Goal: Obtain resource: Obtain resource

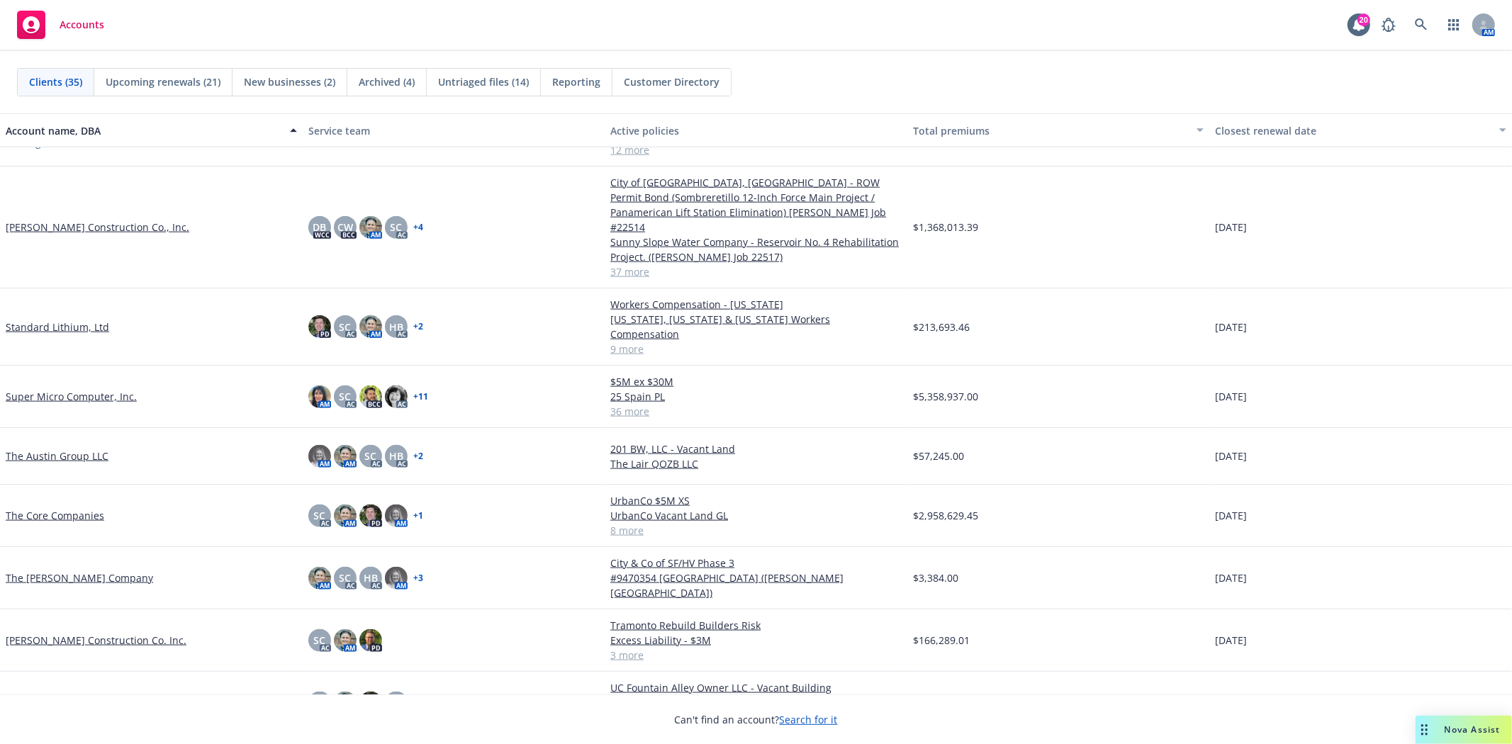
scroll to position [1497, 0]
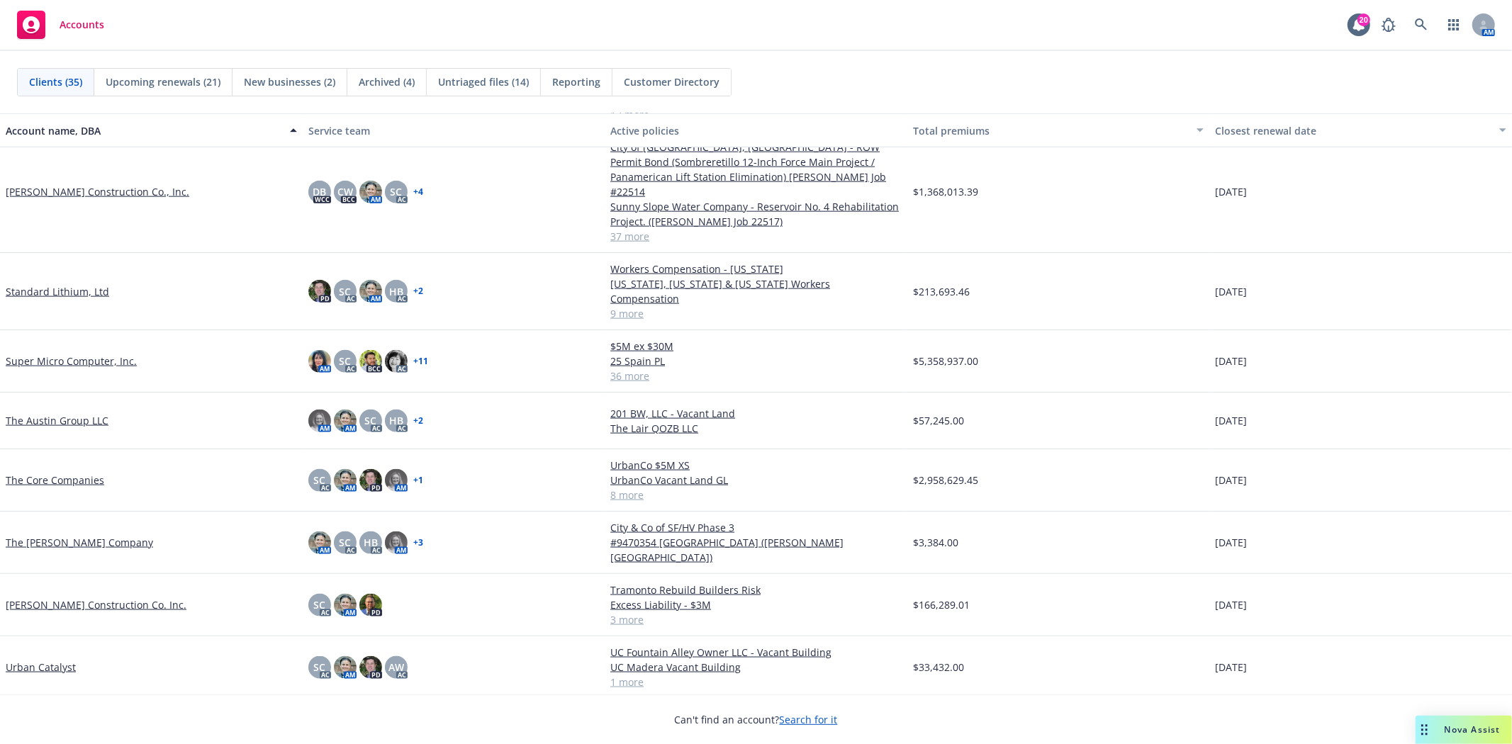
click at [85, 598] on link "[PERSON_NAME] Construction Co. Inc." at bounding box center [96, 605] width 181 height 15
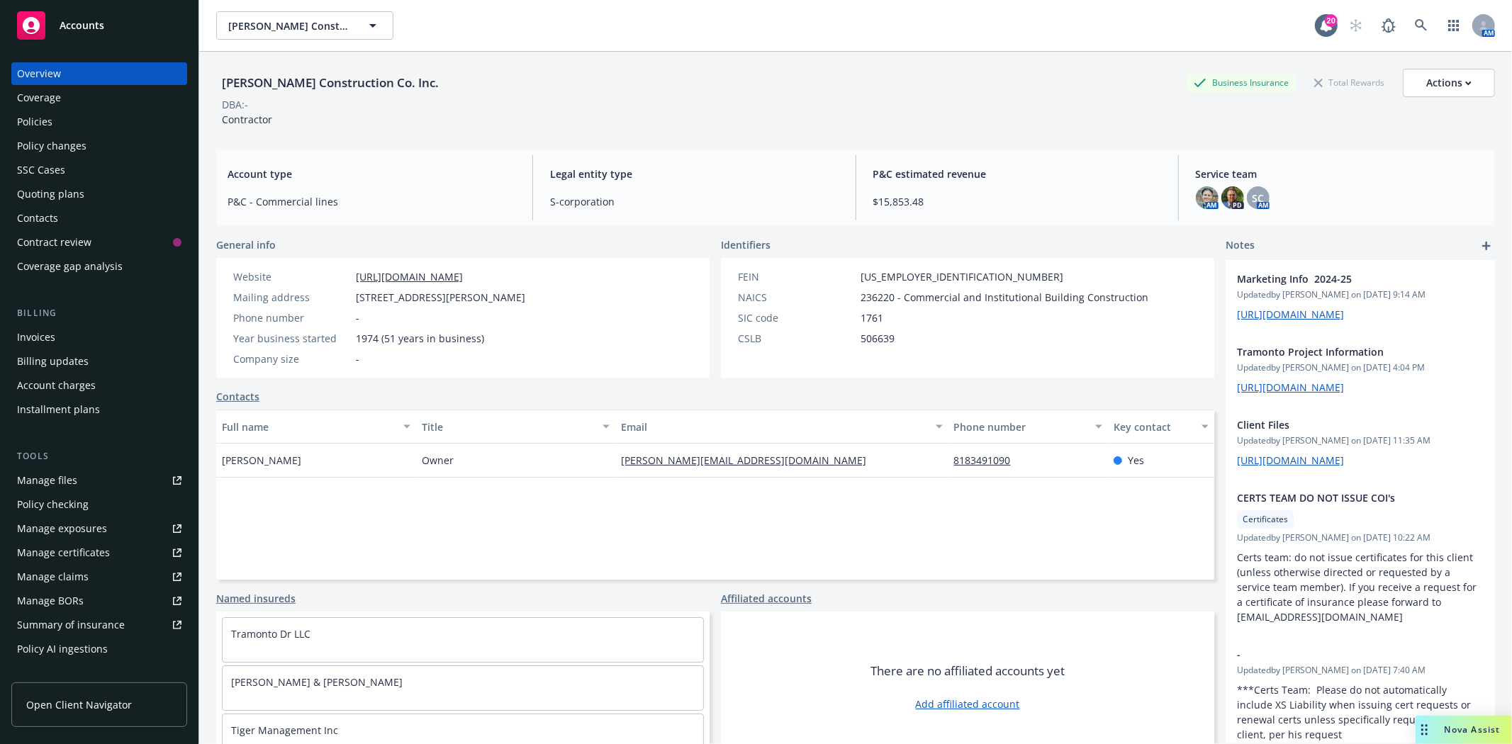
click at [65, 197] on div "Quoting plans" at bounding box center [50, 194] width 67 height 23
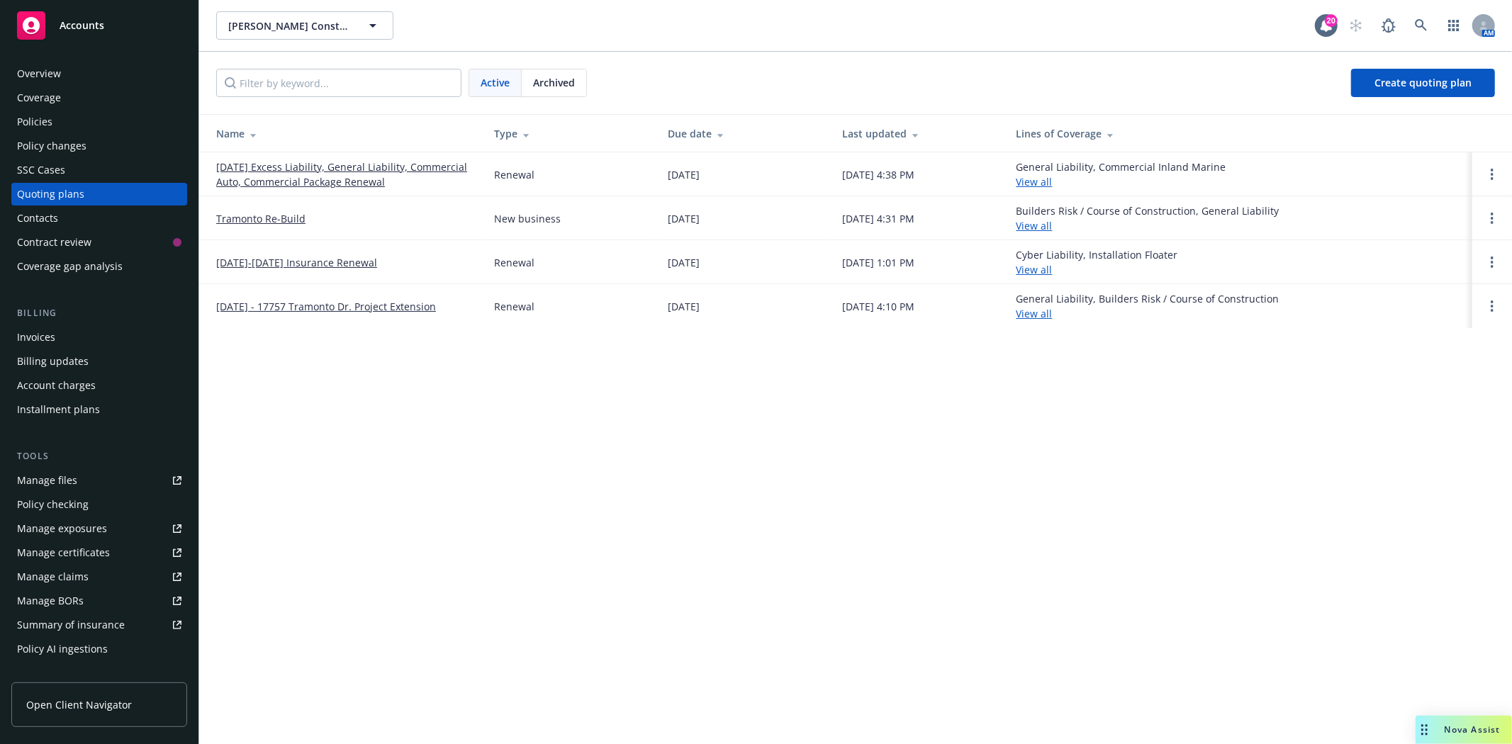
click at [272, 179] on link "[DATE] Excess Liability, General Liability, Commercial Auto, Commercial Package…" at bounding box center [343, 175] width 255 height 30
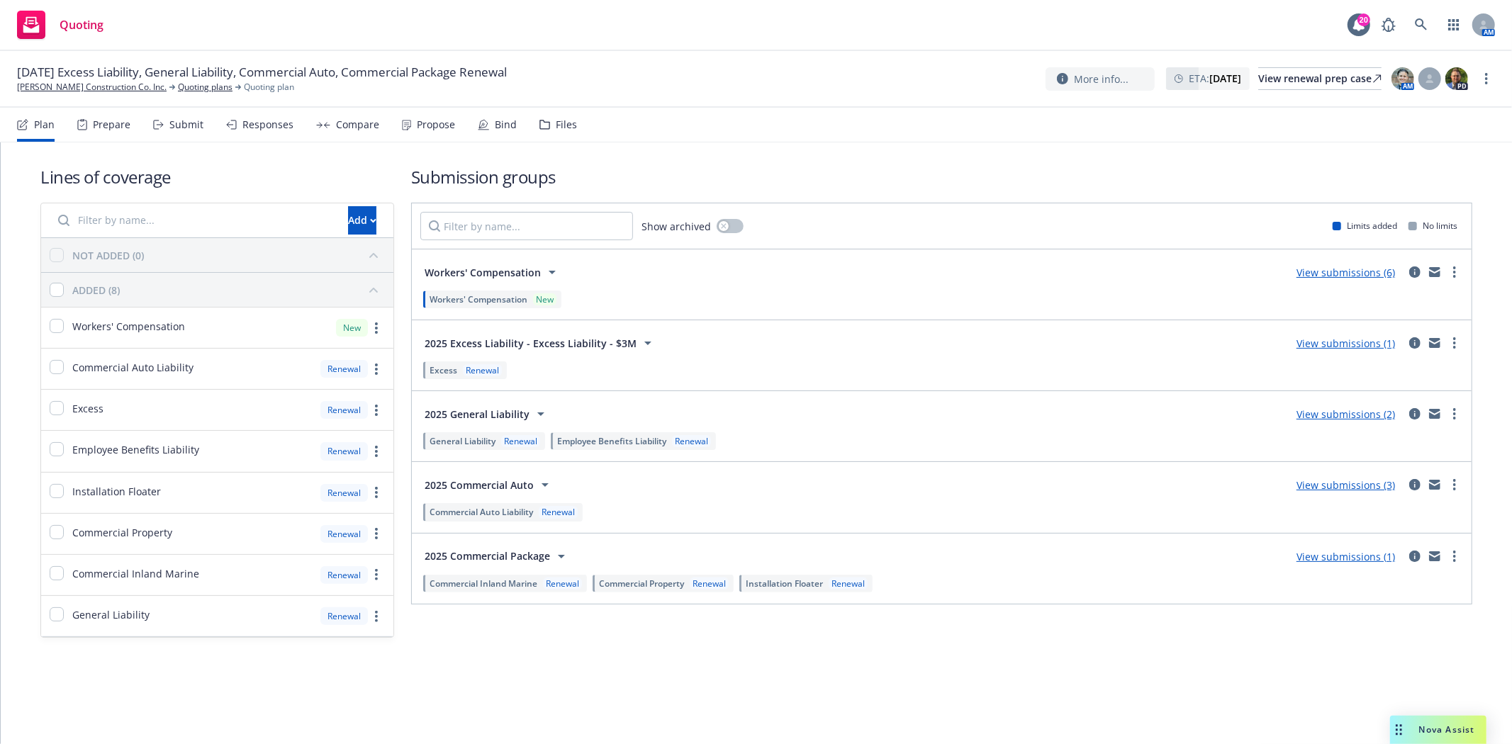
click at [560, 129] on div "Files" at bounding box center [566, 124] width 21 height 11
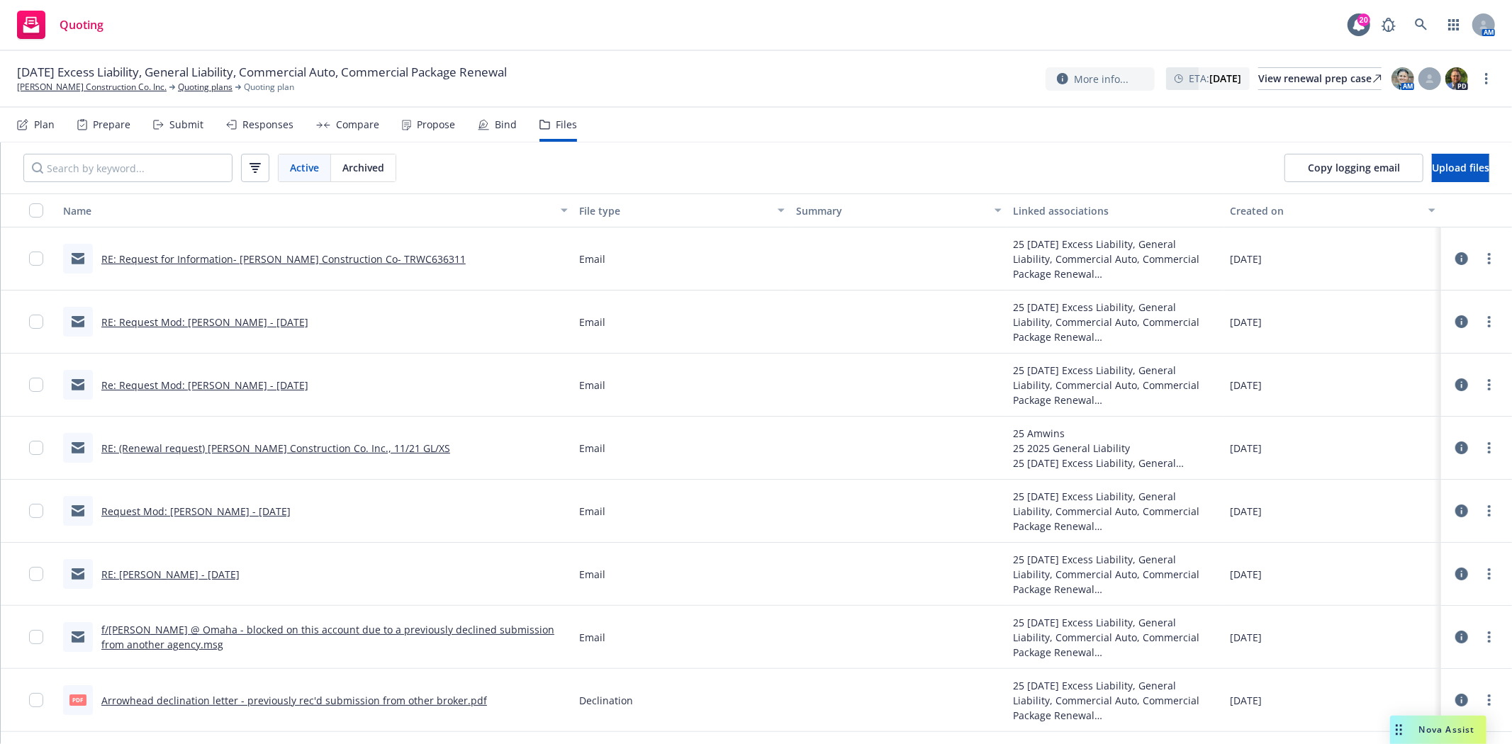
click at [275, 130] on div "Responses" at bounding box center [267, 124] width 51 height 11
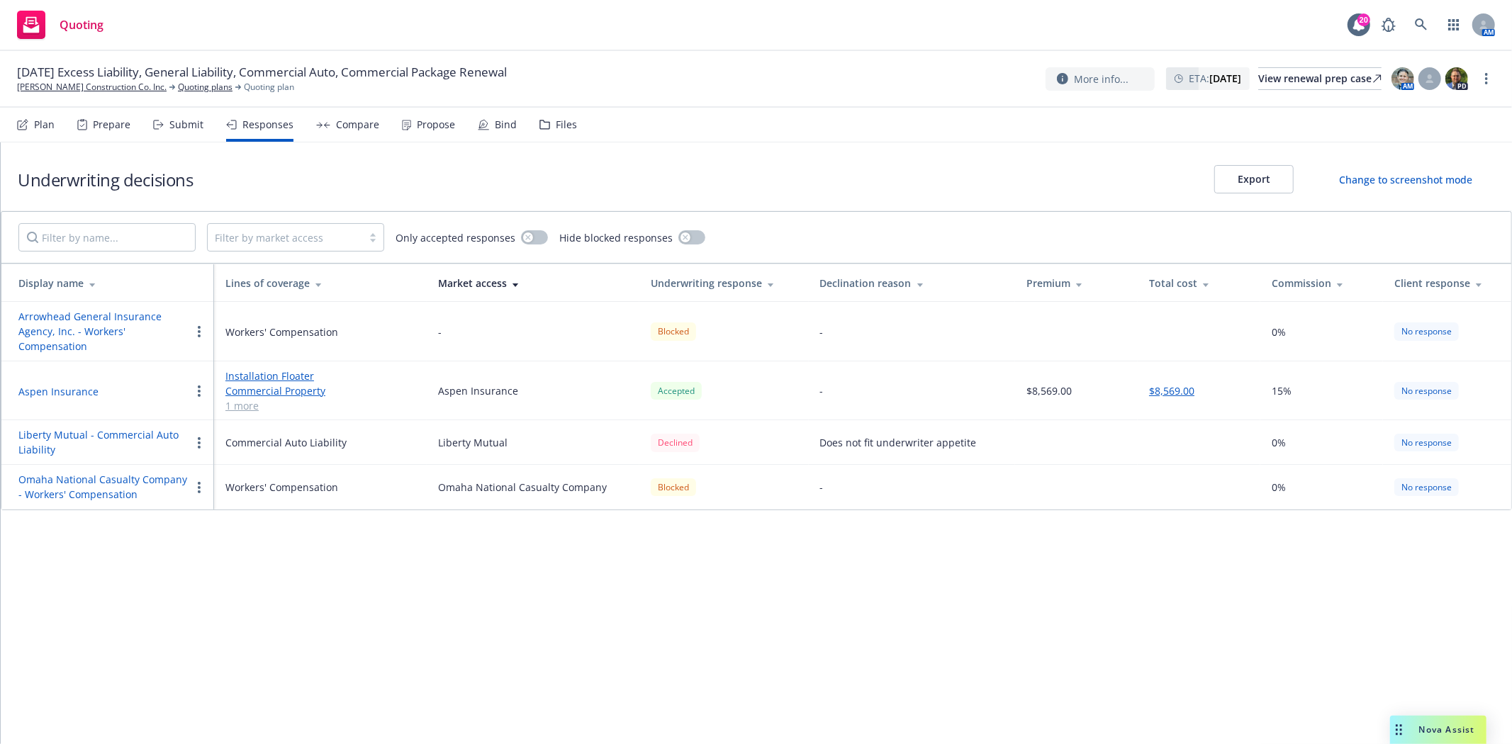
click at [182, 132] on div "Submit" at bounding box center [178, 125] width 50 height 34
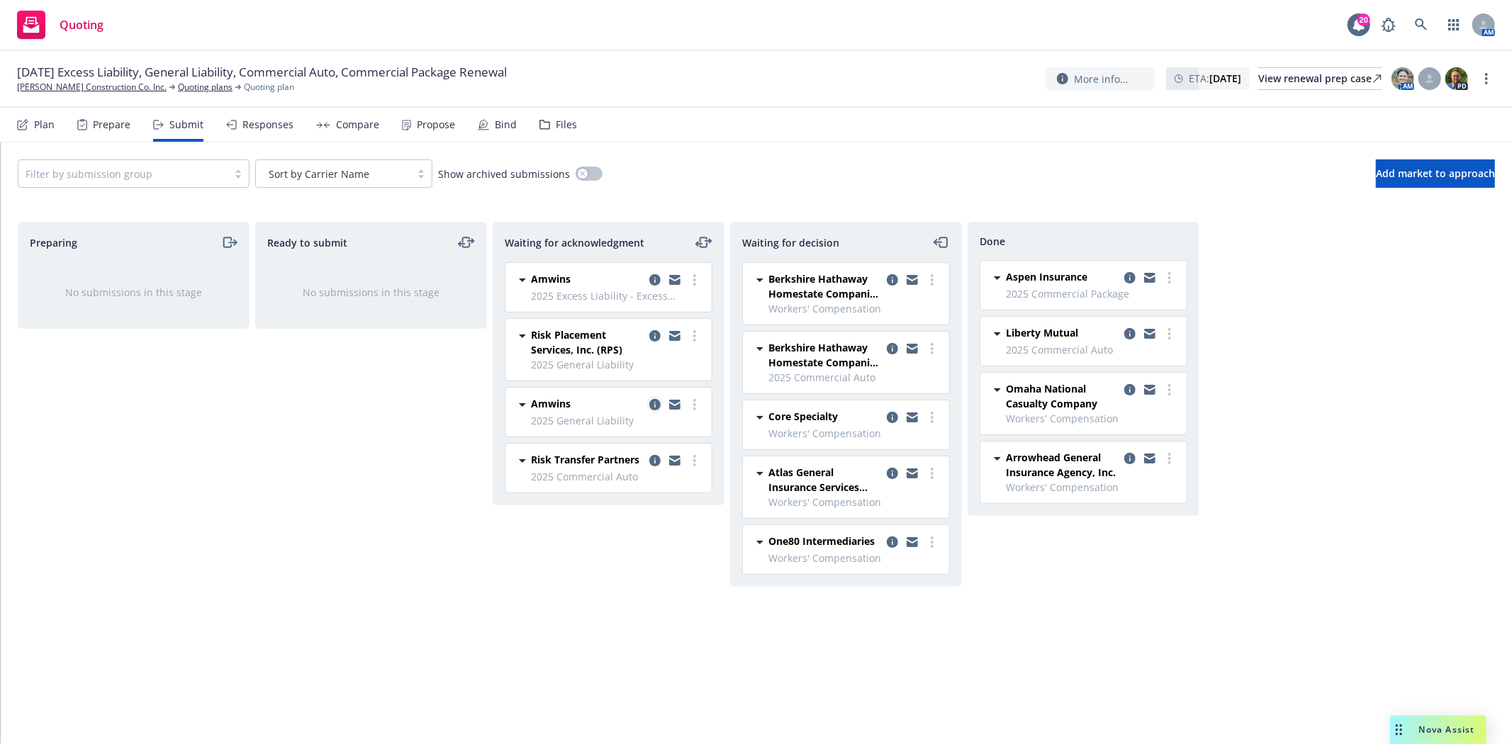
click at [654, 402] on icon "copy logging email" at bounding box center [654, 404] width 11 height 11
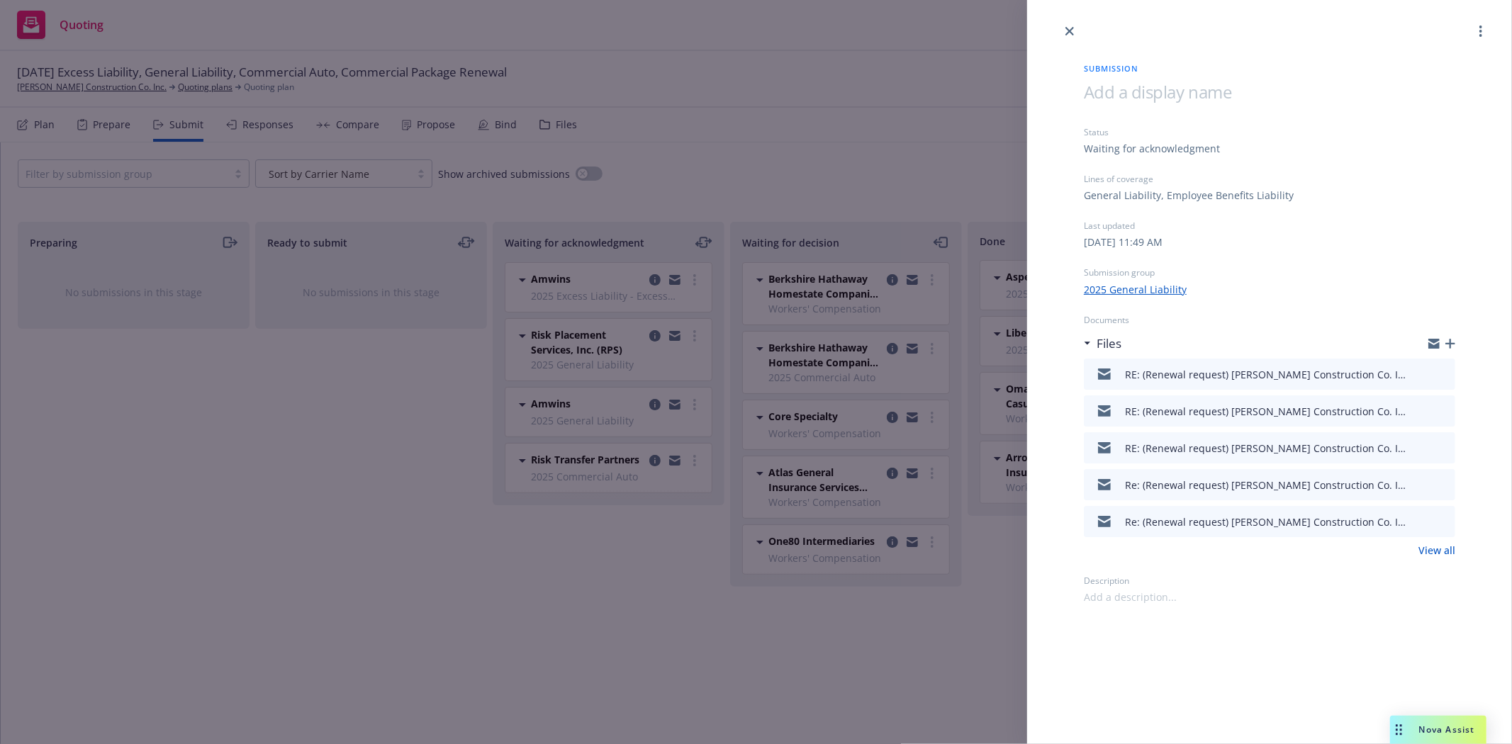
click at [1448, 551] on link "View all" at bounding box center [1437, 550] width 37 height 15
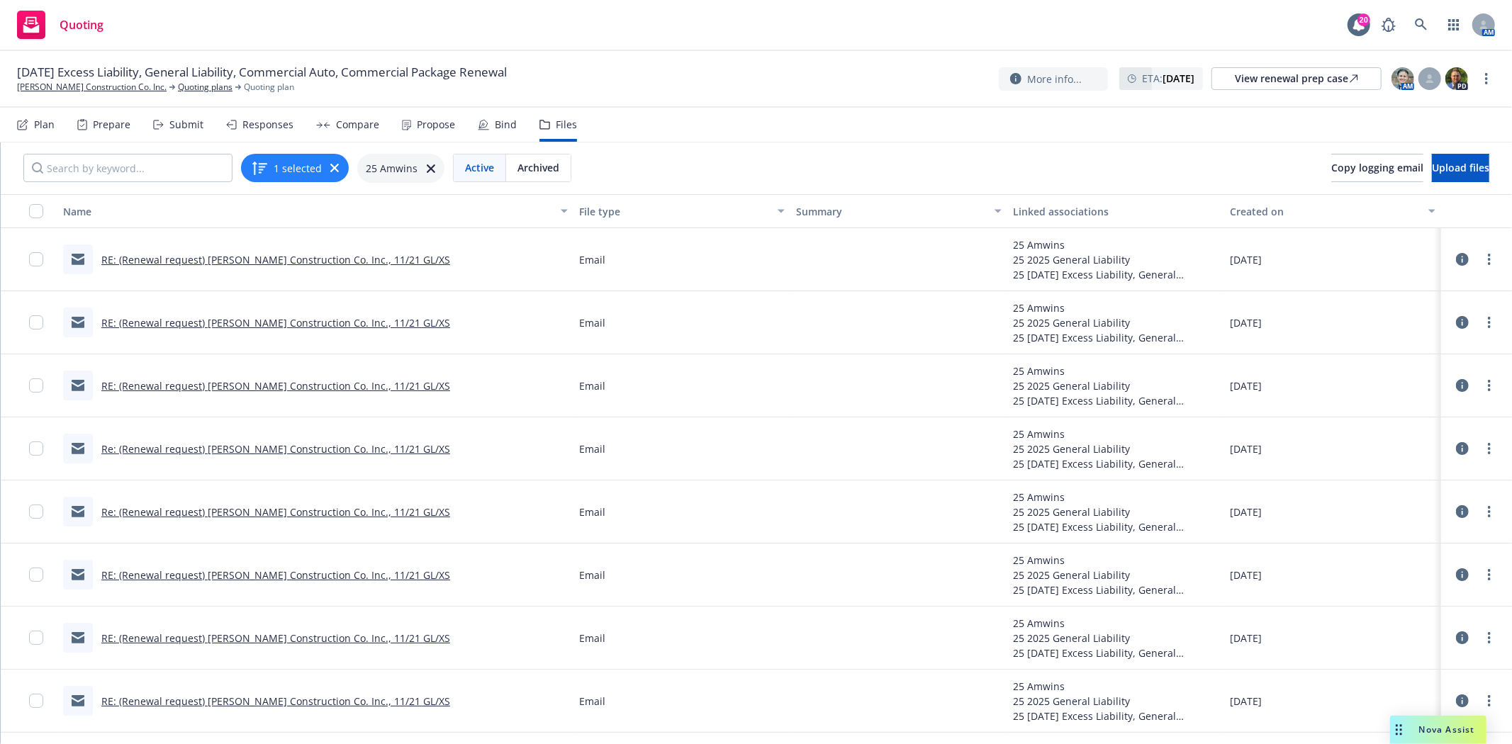
click at [271, 259] on link "RE: (Renewal request) TR Wurster Construction Co. Inc., 11/21 GL/XS" at bounding box center [275, 259] width 349 height 13
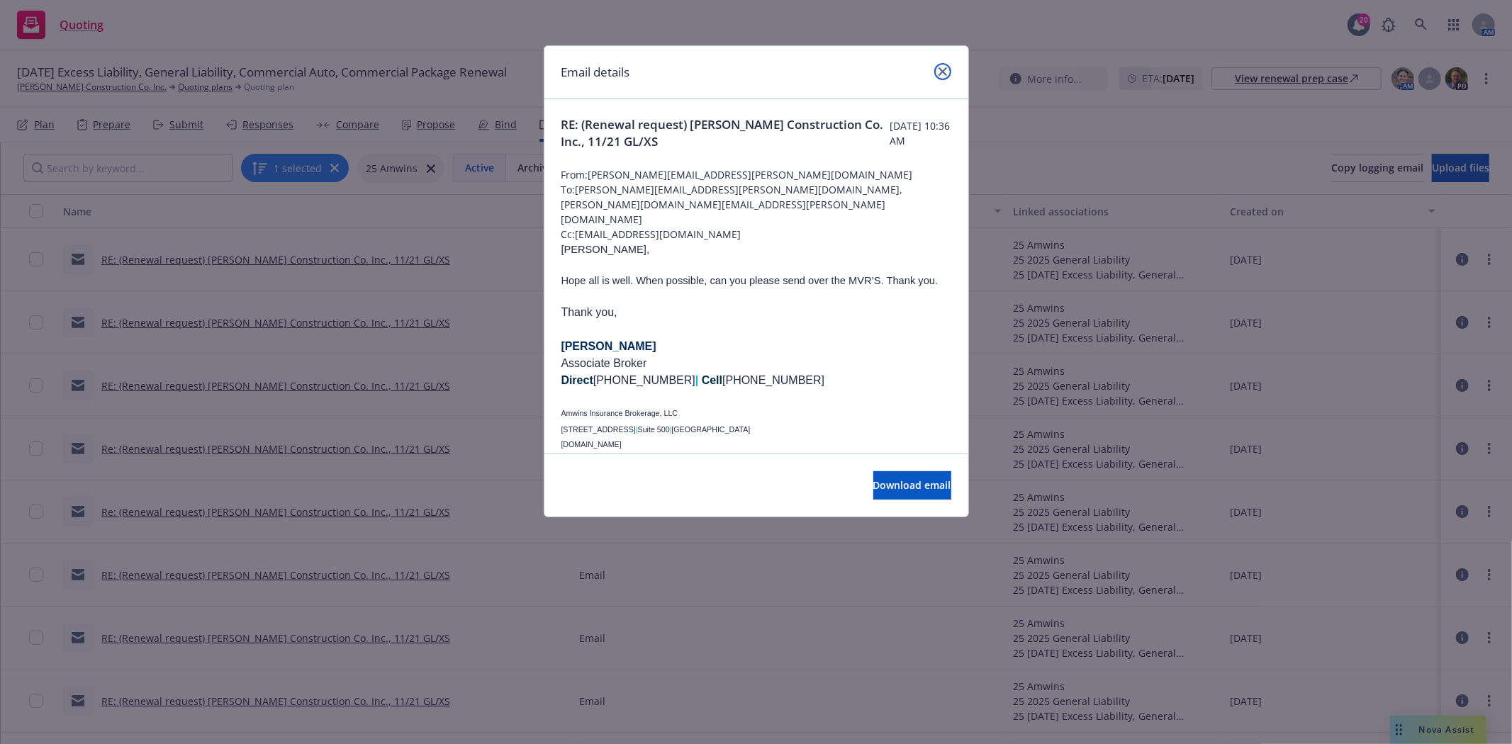
click at [946, 69] on link "close" at bounding box center [942, 71] width 17 height 17
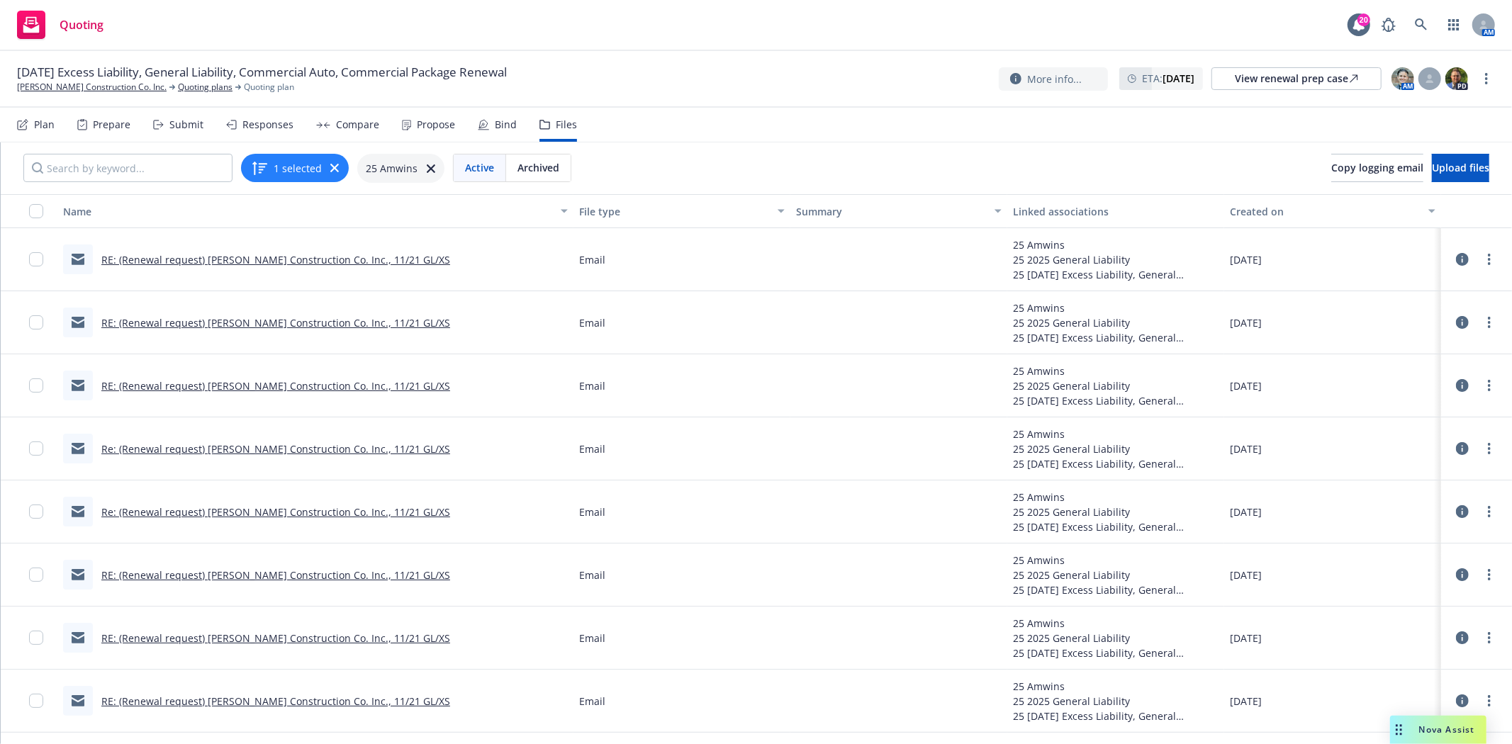
click at [223, 256] on link "RE: (Renewal request) TR Wurster Construction Co. Inc., 11/21 GL/XS" at bounding box center [275, 259] width 349 height 13
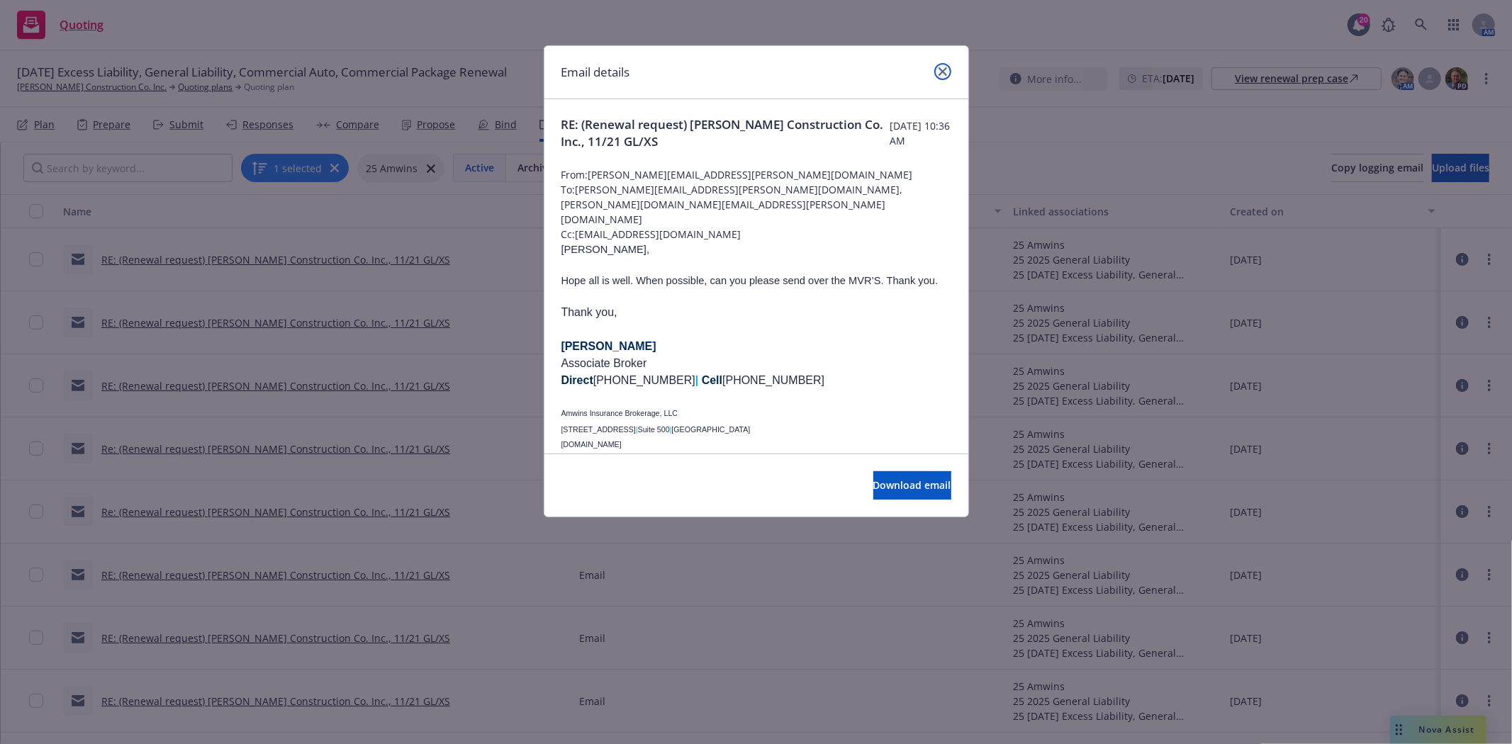
click at [941, 78] on link "close" at bounding box center [942, 71] width 17 height 17
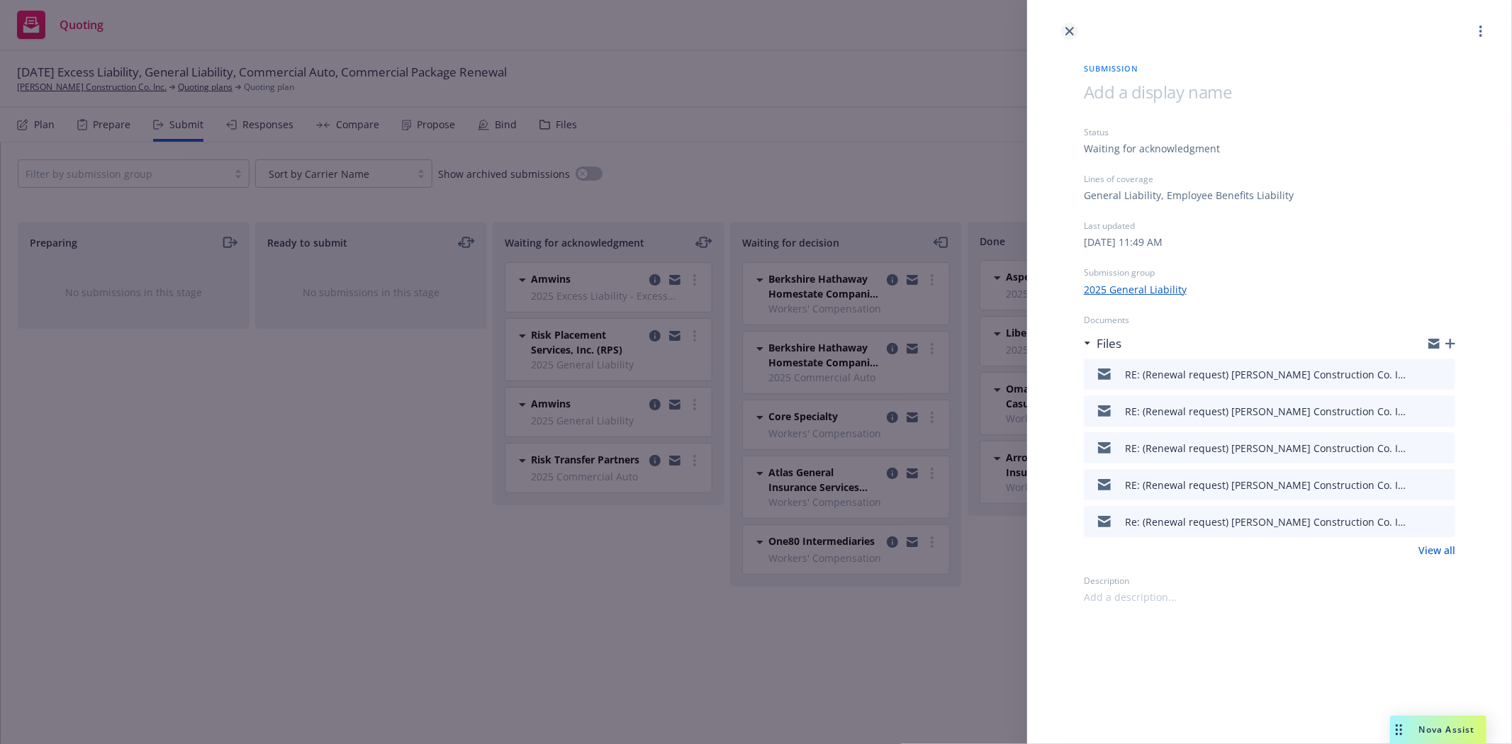
click at [1064, 30] on link "close" at bounding box center [1069, 31] width 17 height 17
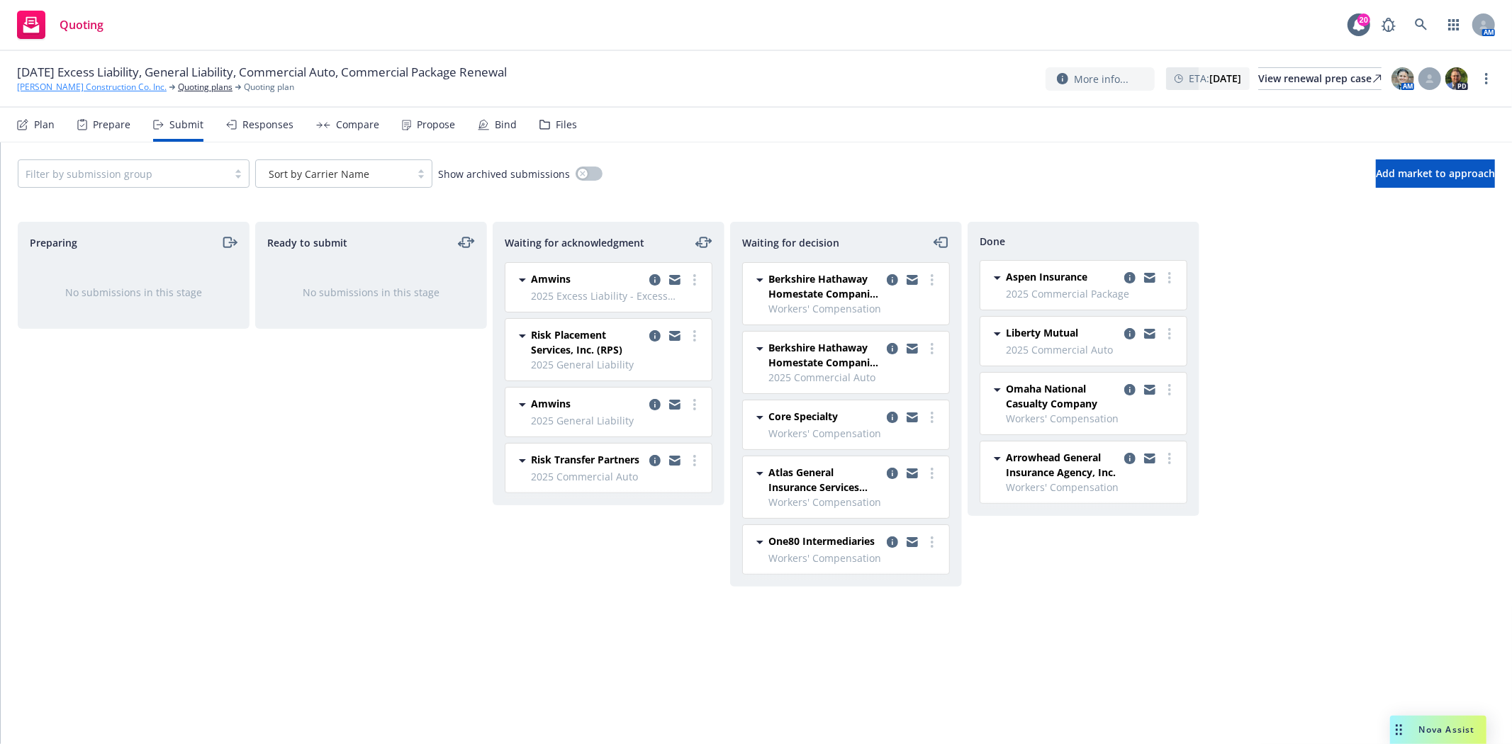
click at [66, 87] on link "[PERSON_NAME] Construction Co. Inc." at bounding box center [92, 87] width 150 height 13
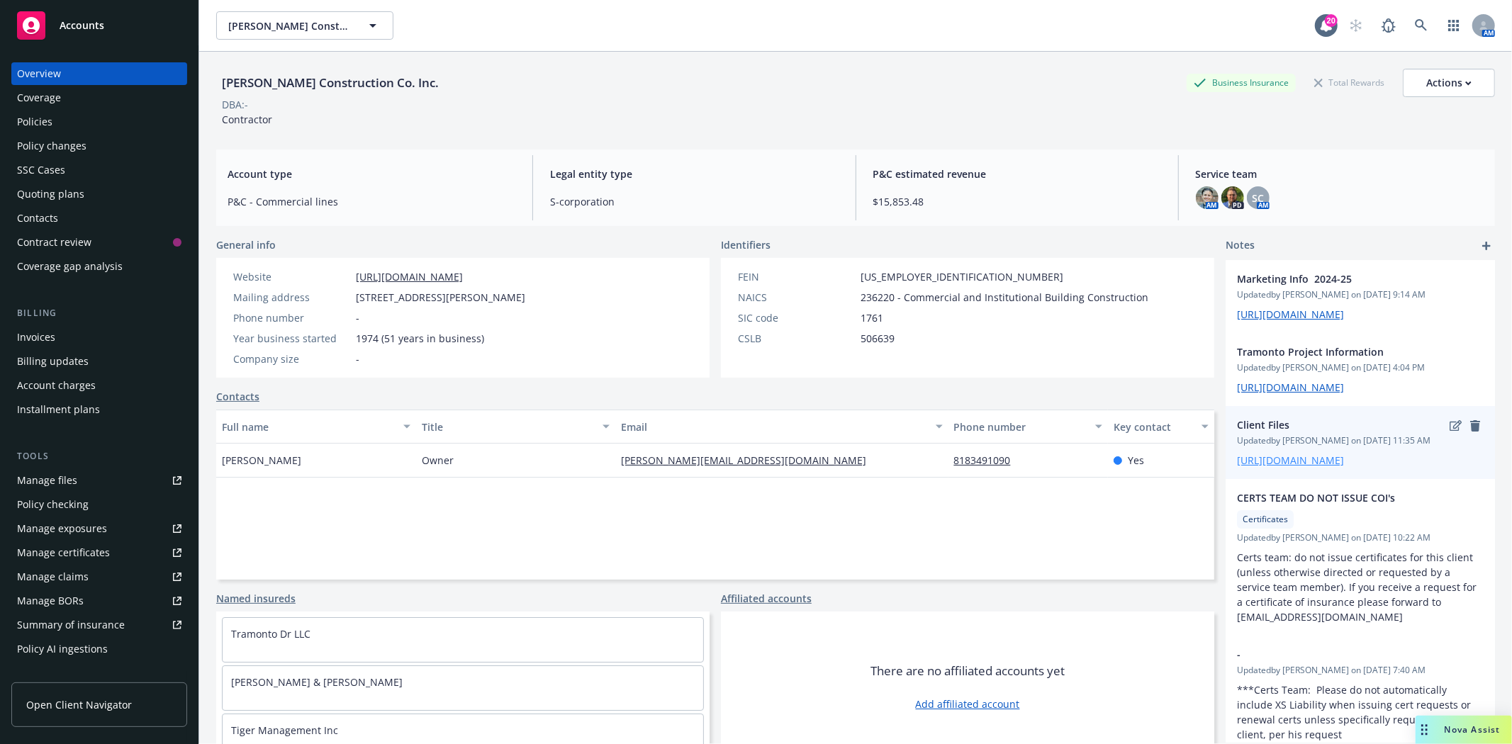
click at [1295, 467] on link "[URL][DOMAIN_NAME]" at bounding box center [1290, 460] width 107 height 13
